Goal: Information Seeking & Learning: Find specific fact

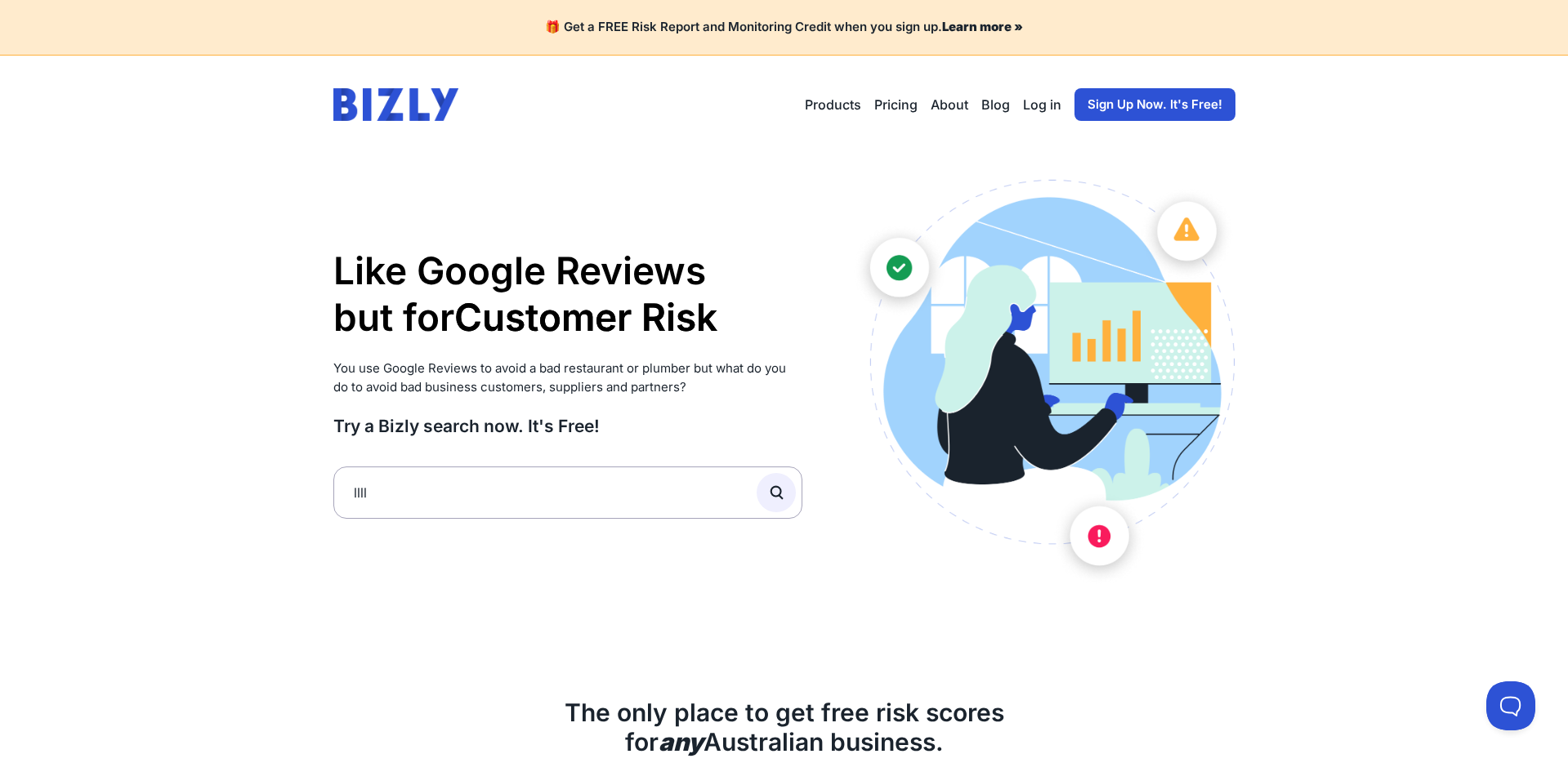
type input "llll"
click at [757, 473] on button "submit" at bounding box center [776, 492] width 39 height 39
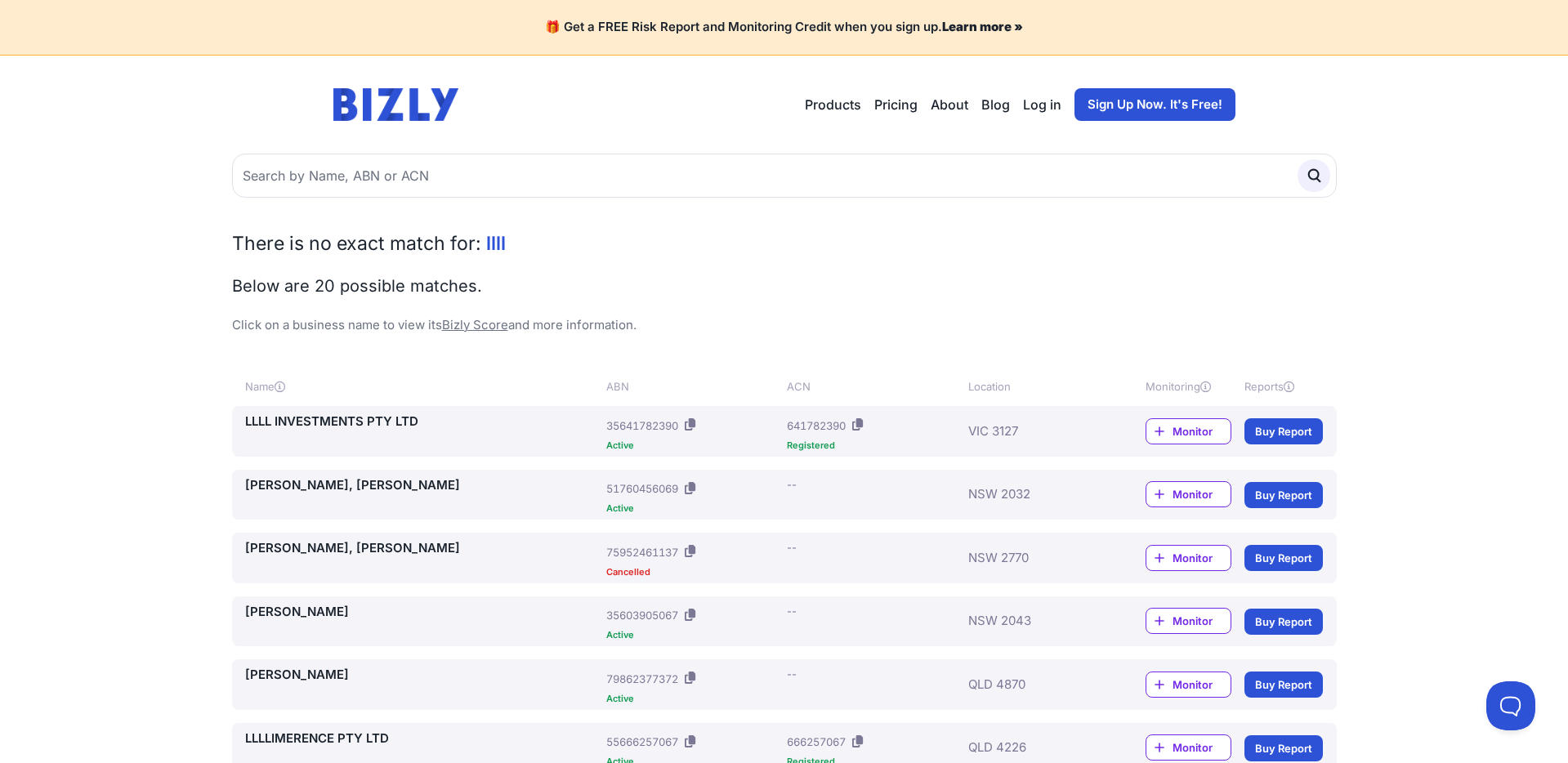
click at [390, 415] on link "LLLL INVESTMENTS PTY LTD" at bounding box center [423, 422] width 356 height 19
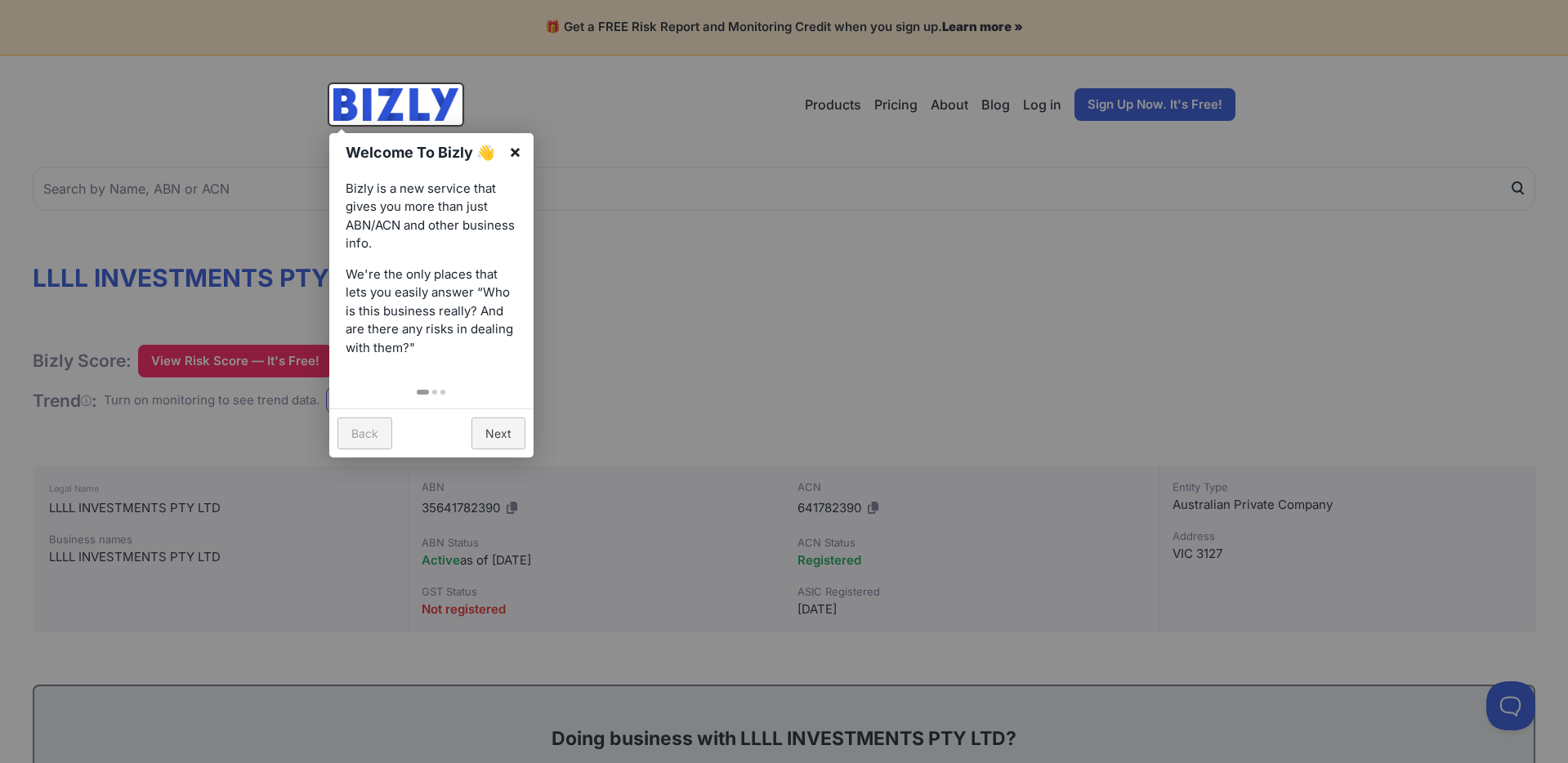
click at [525, 153] on link "×" at bounding box center [515, 151] width 37 height 37
